Goal: Information Seeking & Learning: Learn about a topic

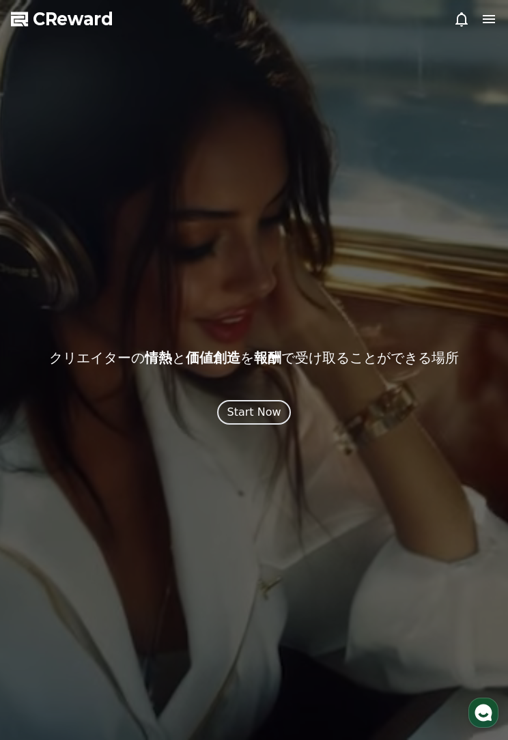
click at [264, 406] on div "Start Now" at bounding box center [254, 412] width 54 height 16
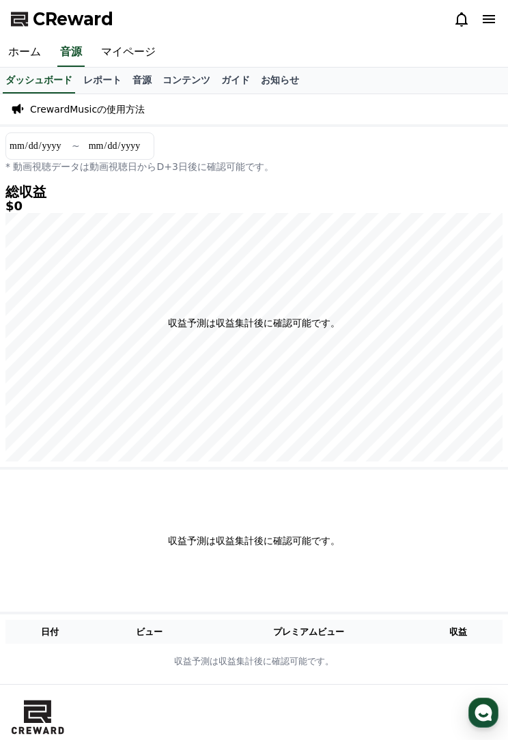
click at [127, 51] on link "マイページ" at bounding box center [128, 52] width 71 height 29
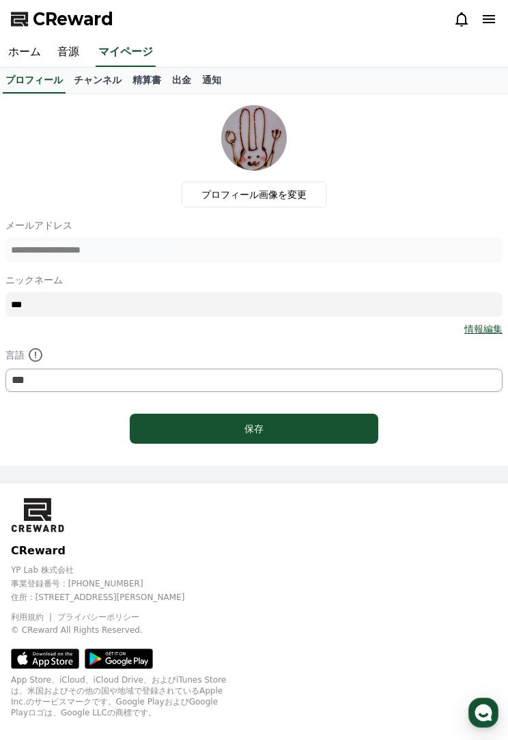
click at [30, 56] on link "ホーム" at bounding box center [24, 52] width 49 height 29
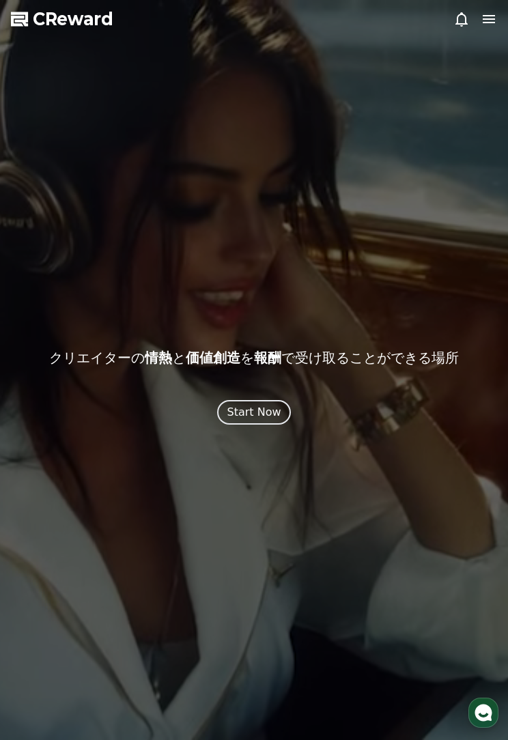
click at [482, 20] on icon at bounding box center [489, 19] width 16 height 16
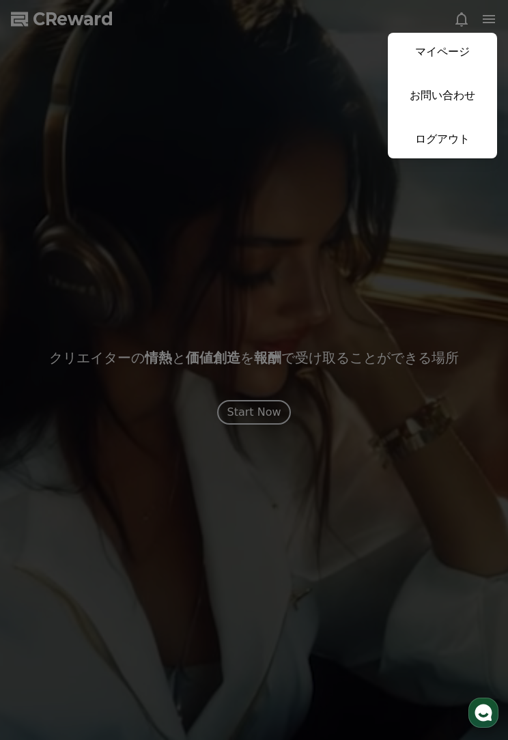
click at [477, 711] on use "button" at bounding box center [483, 713] width 17 height 17
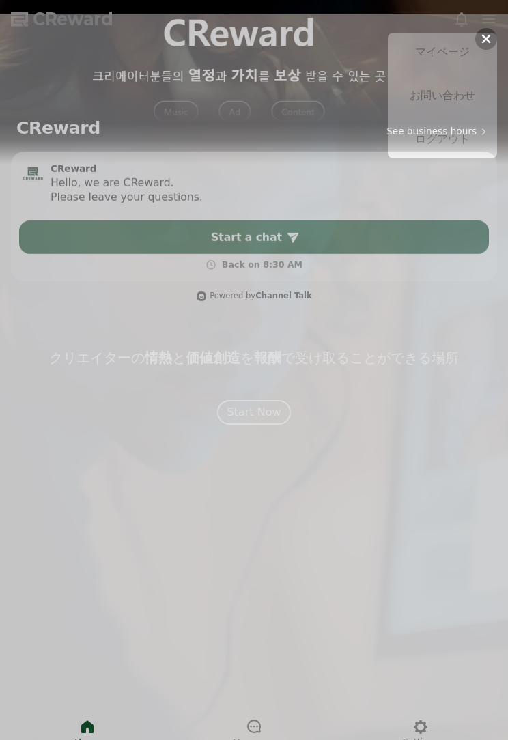
click at [91, 722] on span "Home" at bounding box center [86, 728] width 25 height 12
click at [89, 720] on icon at bounding box center [87, 713] width 16 height 16
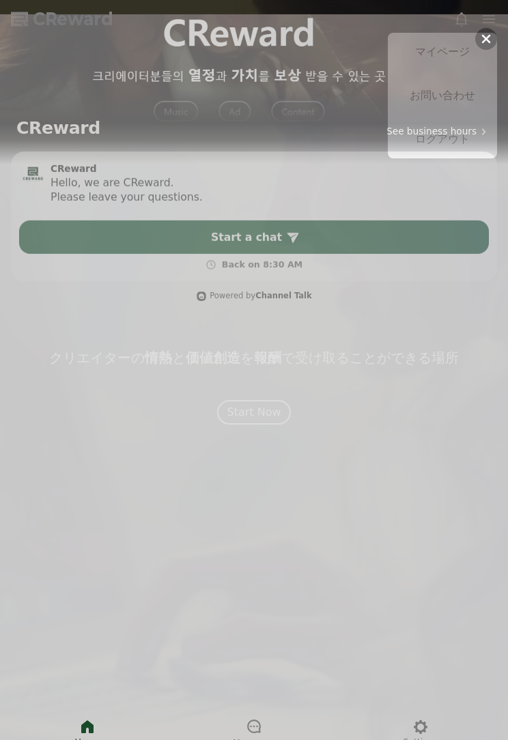
click at [76, 723] on span "Home" at bounding box center [86, 728] width 25 height 12
click at [483, 20] on icon "button" at bounding box center [486, 24] width 9 height 9
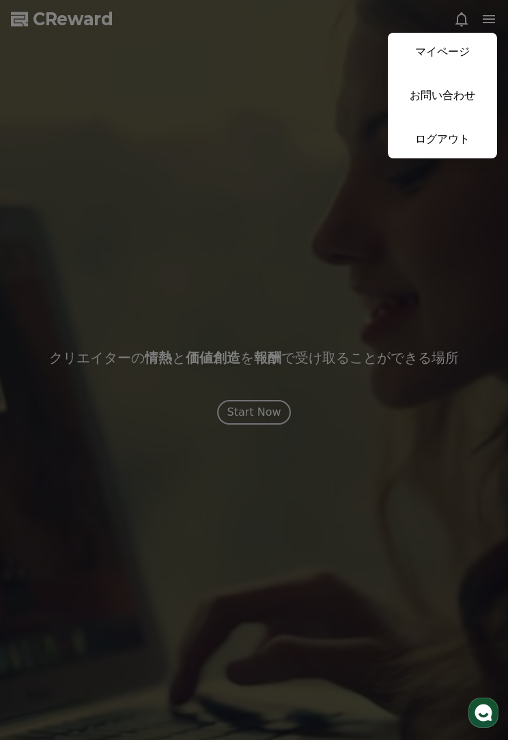
click at [264, 411] on button "close" at bounding box center [254, 370] width 508 height 740
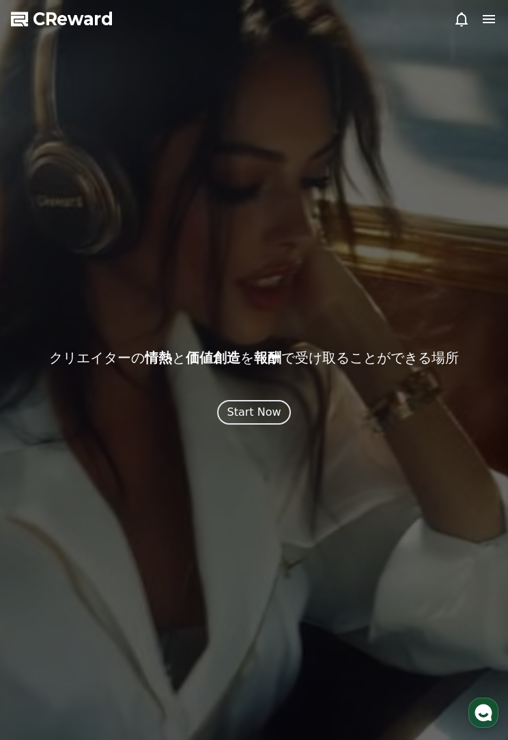
click at [264, 410] on div "Start Now" at bounding box center [254, 412] width 54 height 16
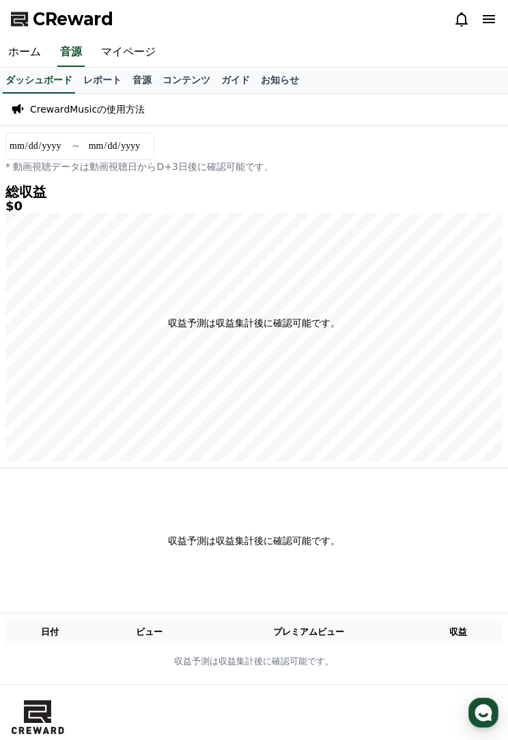
click at [218, 82] on link "ガイド" at bounding box center [236, 81] width 40 height 26
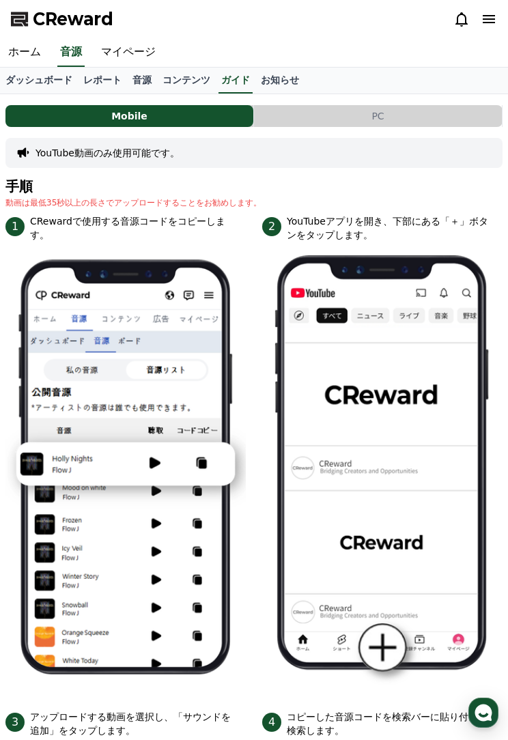
click at [127, 84] on link "音源" at bounding box center [142, 81] width 30 height 26
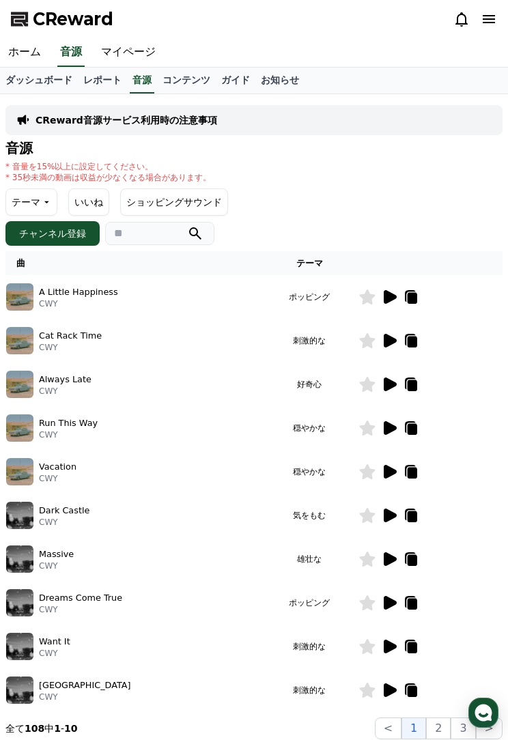
click at [384, 302] on icon at bounding box center [390, 297] width 13 height 14
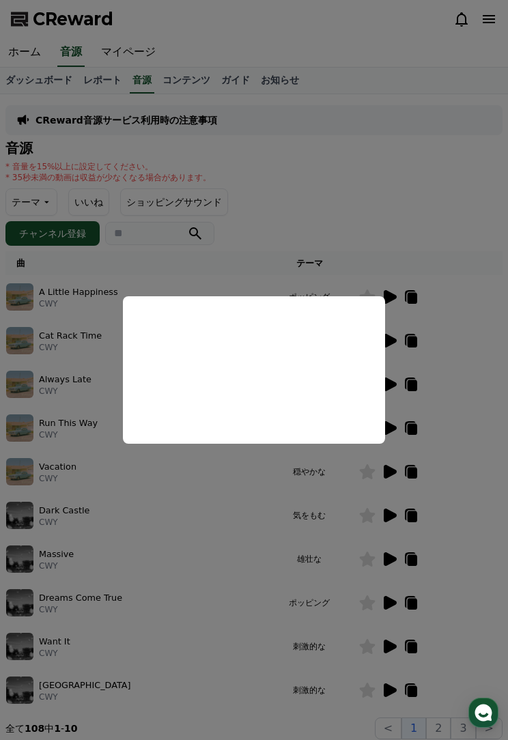
click at [451, 322] on button "close modal" at bounding box center [254, 370] width 508 height 740
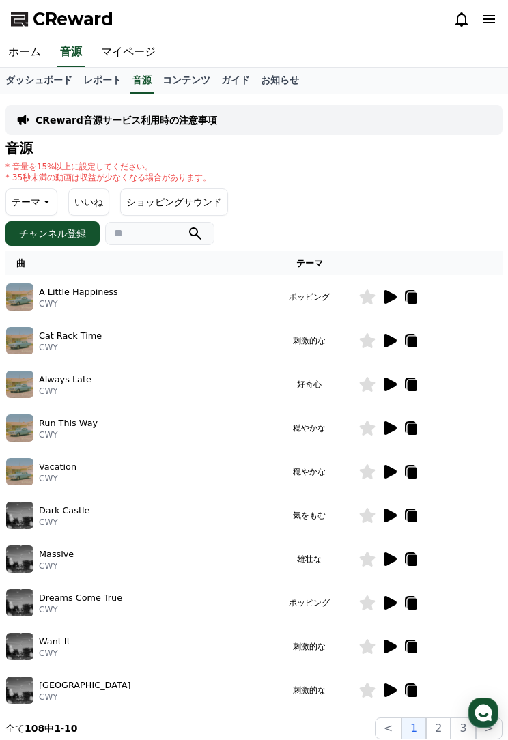
click at [26, 295] on img at bounding box center [19, 296] width 27 height 27
click at [384, 300] on icon at bounding box center [390, 297] width 13 height 14
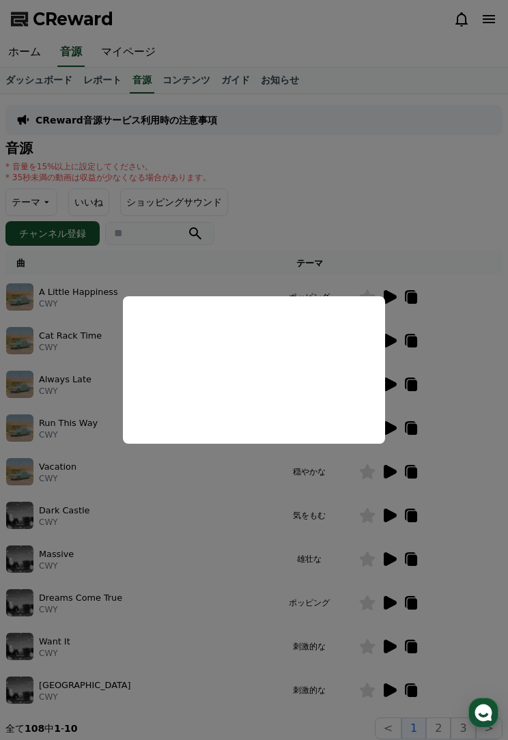
click at [476, 315] on button "close modal" at bounding box center [254, 370] width 508 height 740
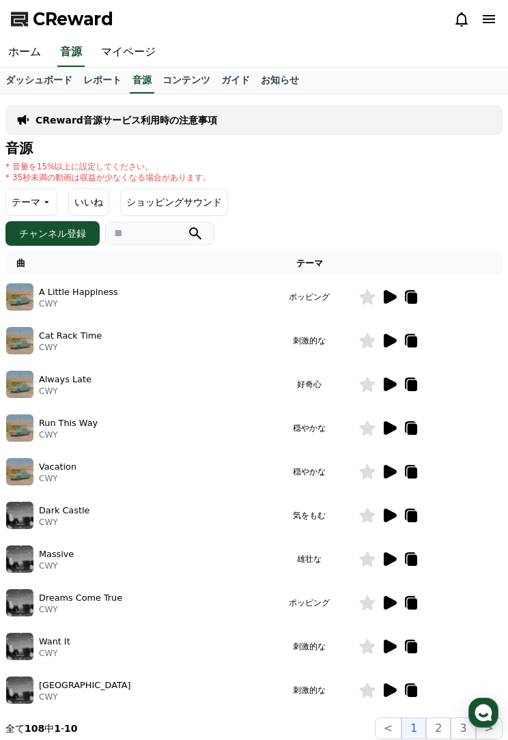
click at [132, 230] on input "search" at bounding box center [159, 233] width 109 height 23
type input "*"
type input "***"
type input "*"
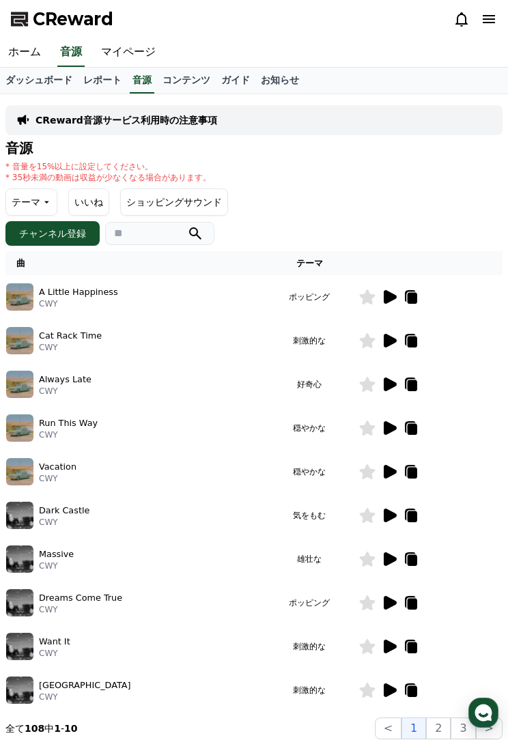
type input "*"
type input "***"
click at [197, 230] on icon "submit" at bounding box center [195, 233] width 16 height 16
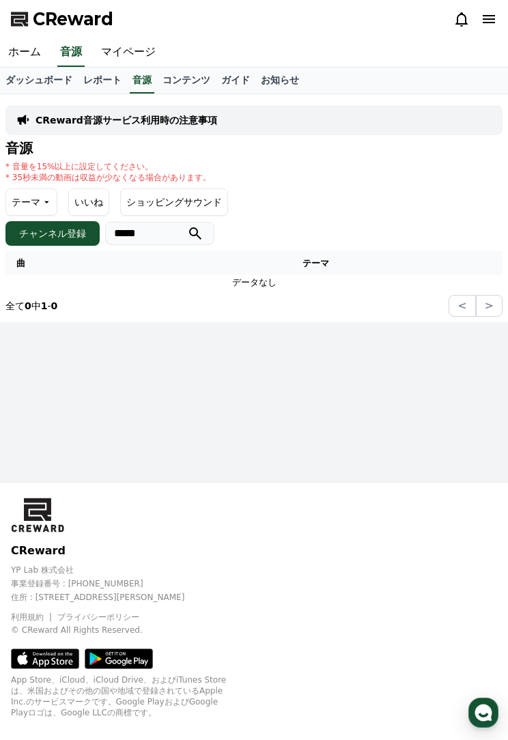
click at [137, 239] on input "*****" at bounding box center [159, 233] width 109 height 23
type input "*"
type input "*****"
click at [198, 237] on icon "submit" at bounding box center [195, 233] width 16 height 16
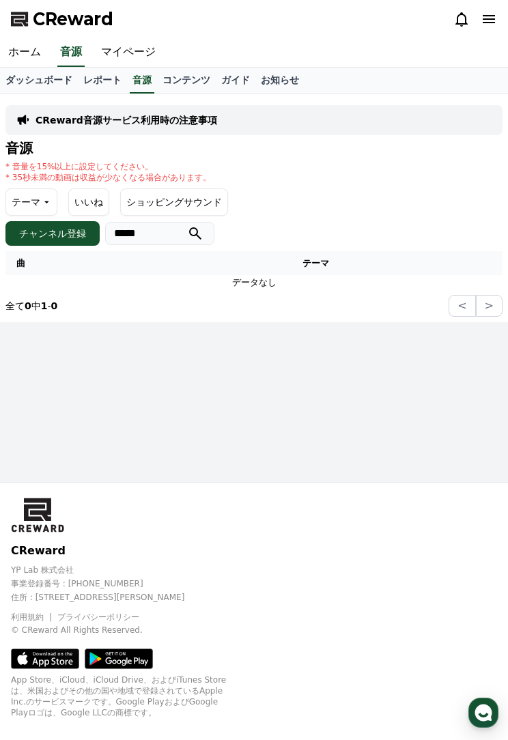
click at [40, 200] on icon at bounding box center [45, 202] width 11 height 11
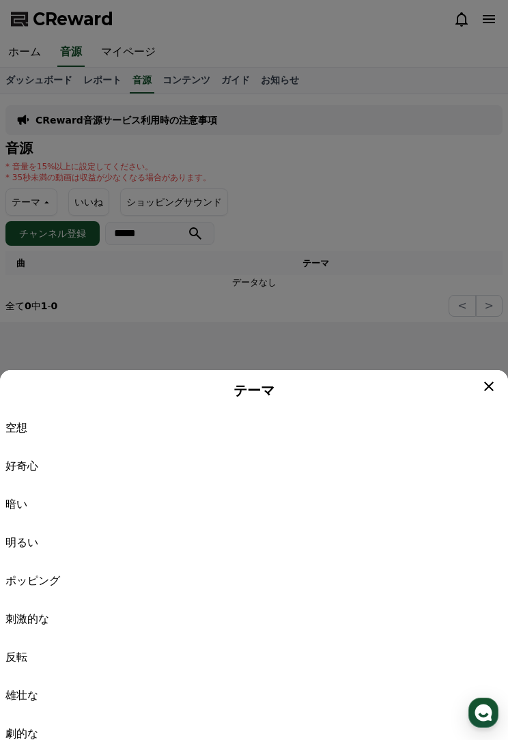
scroll to position [38, 0]
click at [78, 547] on p "明るい" at bounding box center [253, 542] width 497 height 16
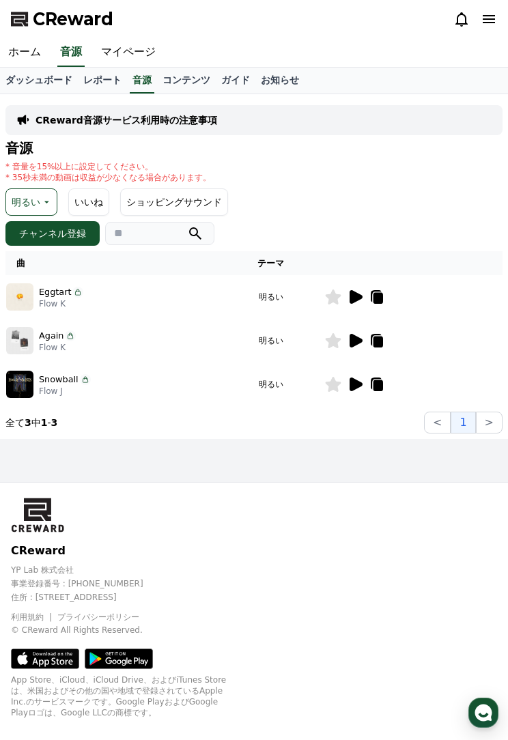
click at [347, 300] on icon at bounding box center [355, 297] width 16 height 16
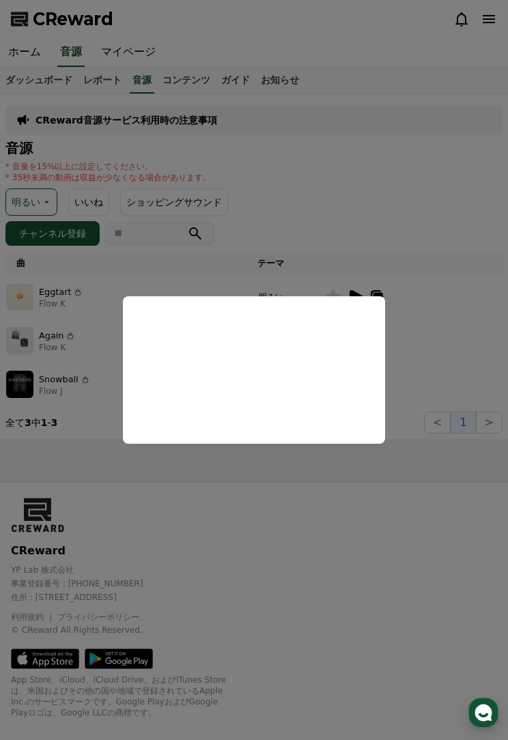
click at [438, 327] on button "close modal" at bounding box center [254, 370] width 508 height 740
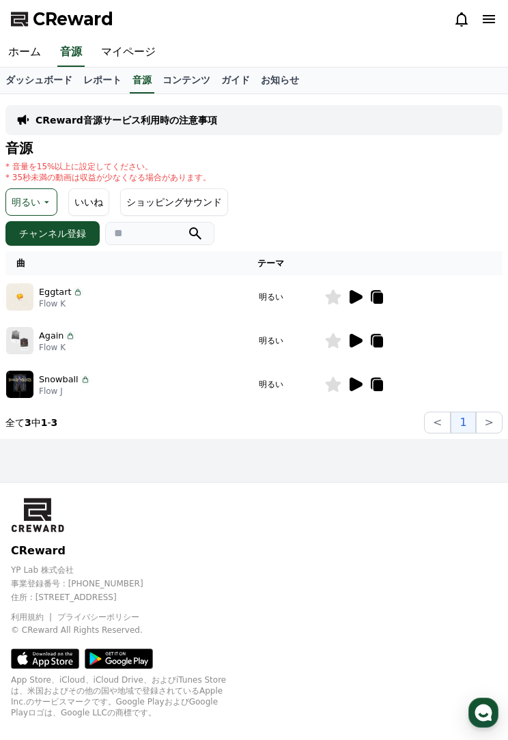
click at [350, 343] on icon at bounding box center [356, 341] width 13 height 14
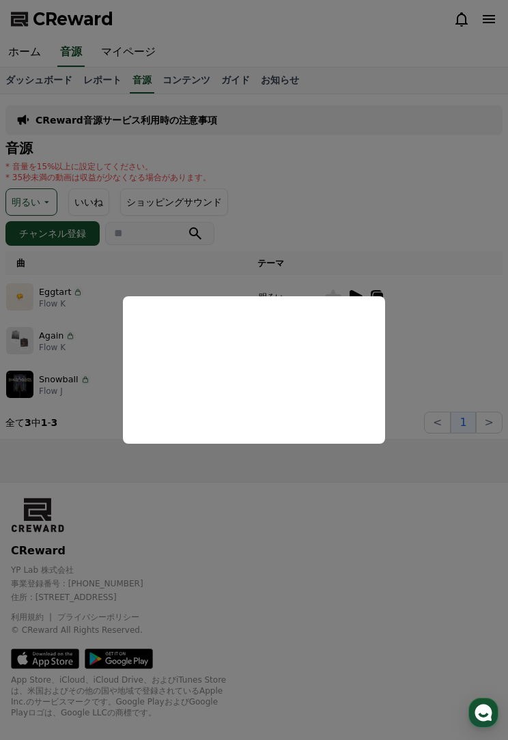
click at [444, 337] on button "close modal" at bounding box center [254, 370] width 508 height 740
